Goal: Find specific page/section: Find specific page/section

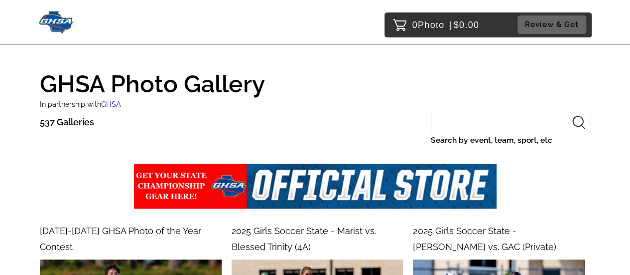
click at [504, 121] on input "Search by event, team, sport, etc" at bounding box center [510, 122] width 159 height 21
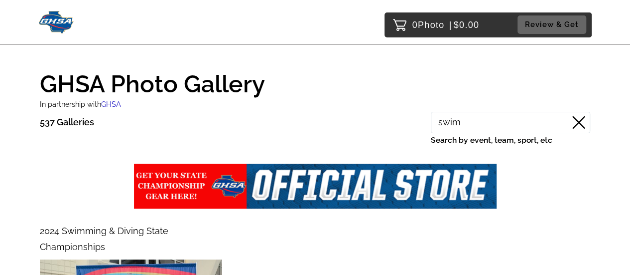
type input "swim"
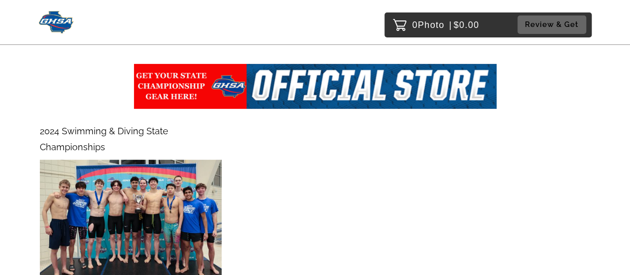
scroll to position [150, 0]
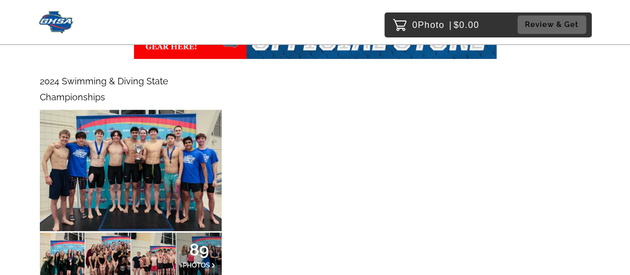
click at [202, 246] on span "89" at bounding box center [199, 249] width 33 height 6
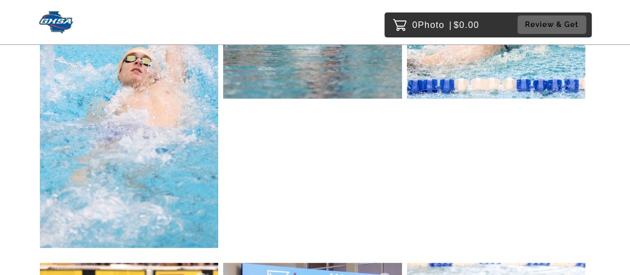
scroll to position [5755, 0]
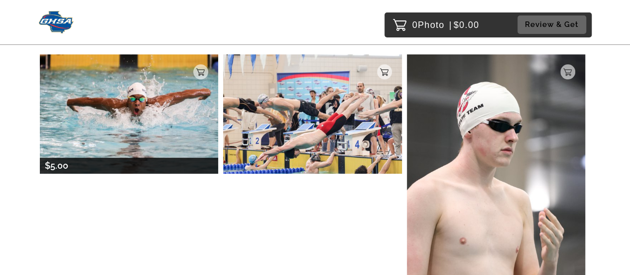
click at [139, 111] on img at bounding box center [129, 113] width 178 height 119
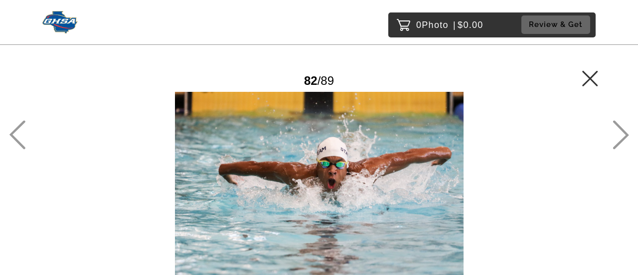
click at [592, 74] on icon at bounding box center [590, 78] width 16 height 16
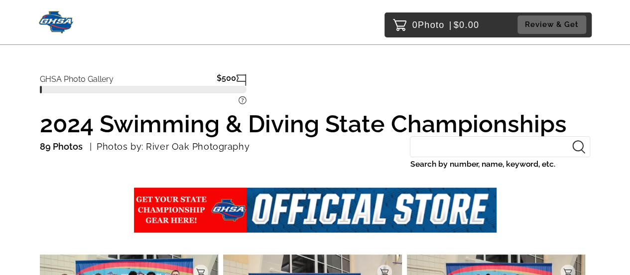
drag, startPoint x: 157, startPoint y: 160, endPoint x: 152, endPoint y: -60, distance: 220.4
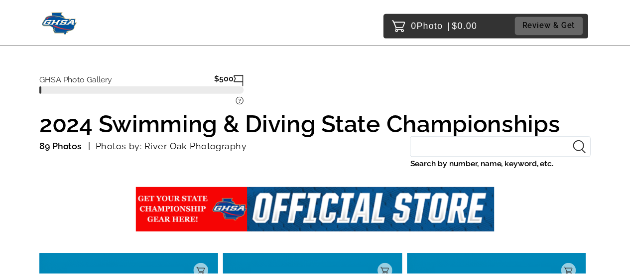
scroll to position [178, 0]
